Goal: Information Seeking & Learning: Learn about a topic

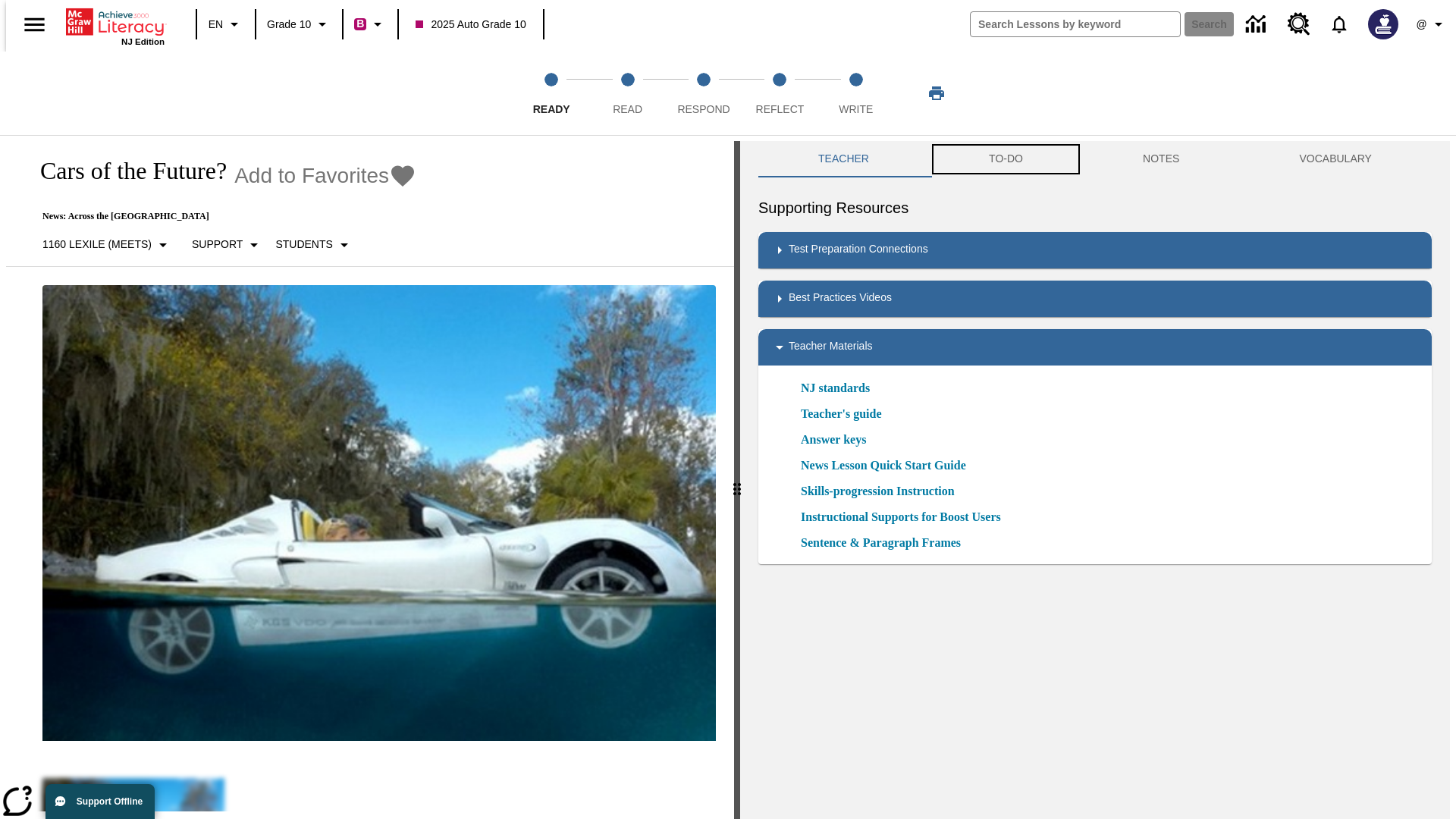
click at [1005, 159] on button "TO-DO" at bounding box center [1007, 159] width 154 height 36
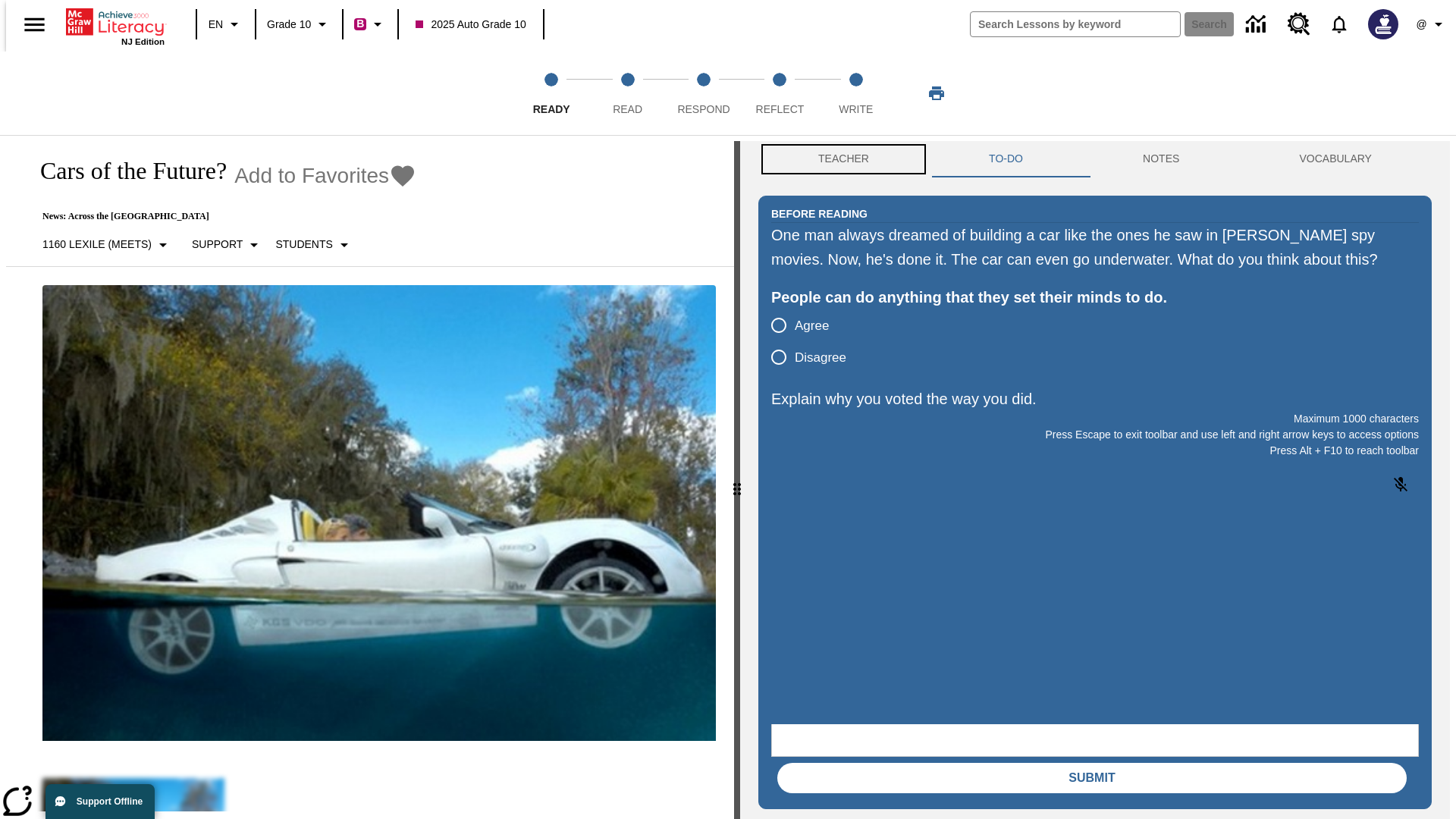
scroll to position [1, 0]
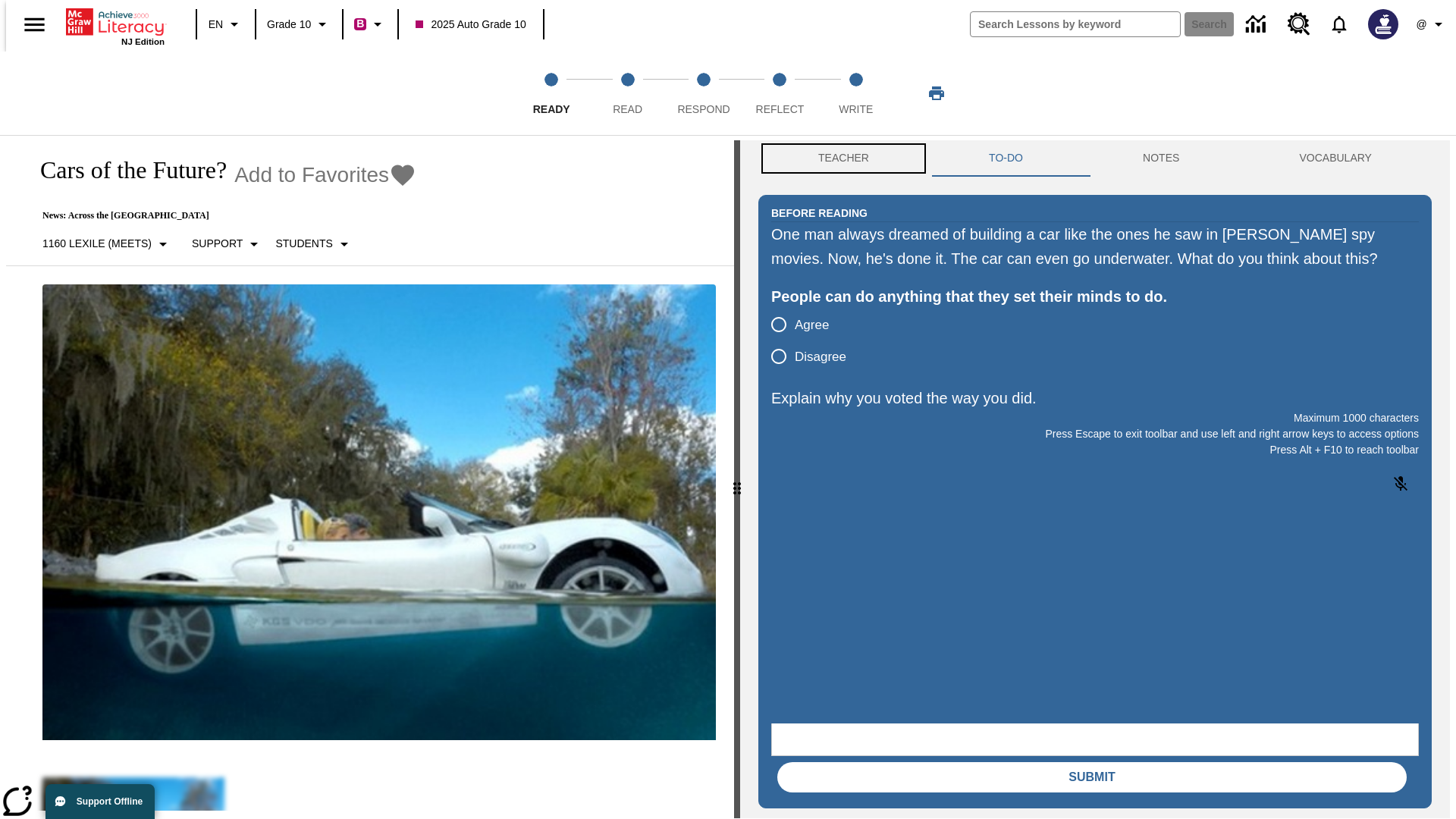
click at [839, 159] on button "Teacher" at bounding box center [844, 158] width 171 height 36
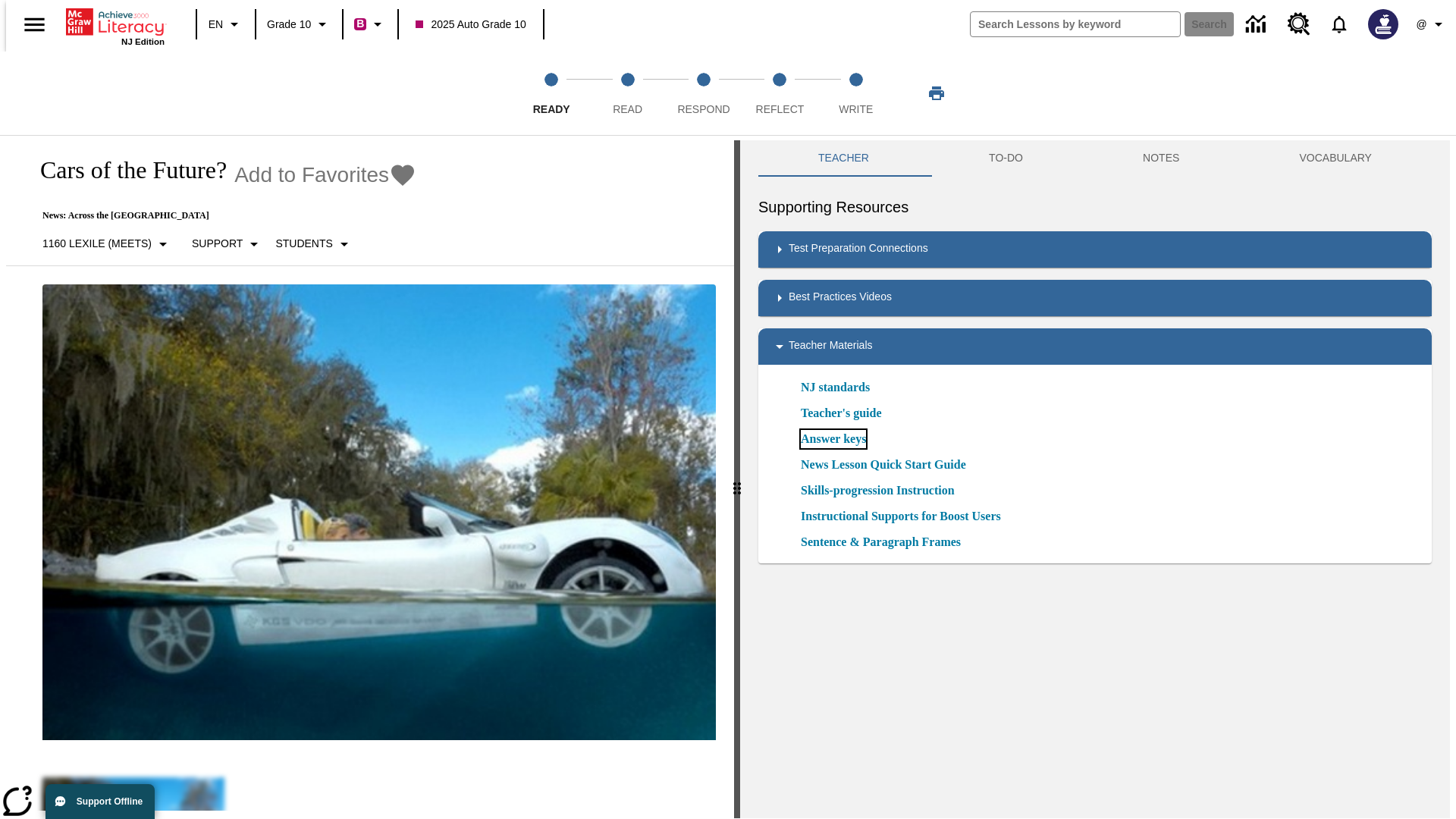
click at [833, 439] on link "Answer keys" at bounding box center [833, 439] width 65 height 19
click at [627, 93] on span "Read" at bounding box center [627, 103] width 30 height 27
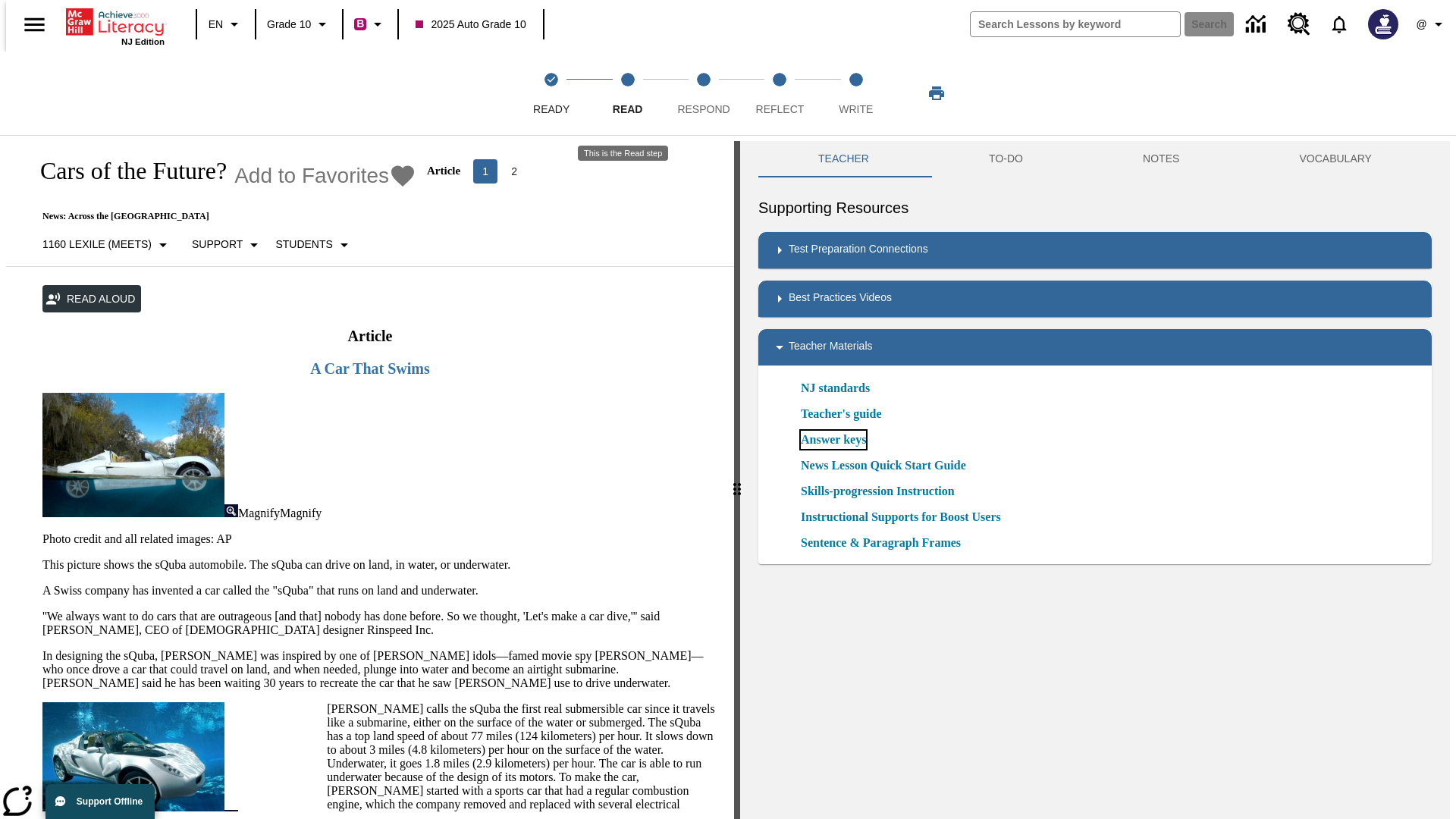
click at [833, 440] on link "Answer keys" at bounding box center [833, 440] width 65 height 19
click at [704, 93] on span "Respond" at bounding box center [703, 103] width 52 height 27
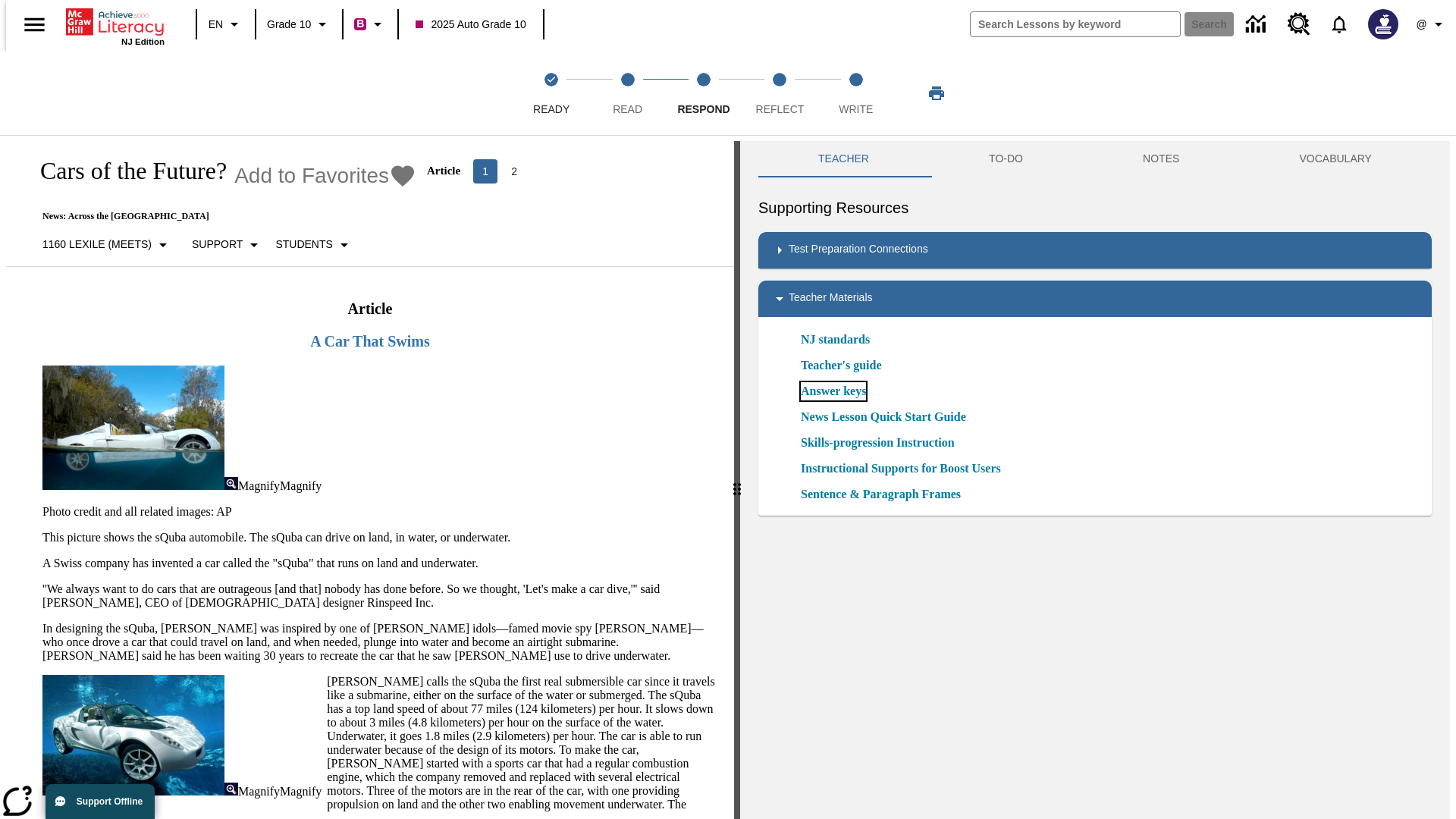
click at [833, 391] on link "Answer keys" at bounding box center [833, 392] width 65 height 19
click at [780, 93] on span "Reflect" at bounding box center [780, 103] width 48 height 27
click at [833, 391] on link "Answer keys" at bounding box center [833, 392] width 65 height 19
click at [856, 93] on span "Write" at bounding box center [856, 103] width 34 height 27
